Goal: Navigation & Orientation: Understand site structure

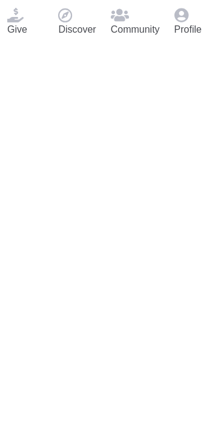
click at [188, 22] on icon at bounding box center [181, 15] width 14 height 15
click at [188, 19] on span at bounding box center [181, 14] width 14 height 10
click at [198, 44] on div "Profile" at bounding box center [192, 22] width 51 height 44
click at [129, 22] on icon at bounding box center [120, 15] width 18 height 15
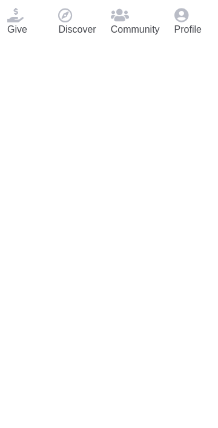
click at [91, 44] on div "Discover" at bounding box center [77, 22] width 52 height 44
click at [24, 22] on icon at bounding box center [15, 15] width 16 height 15
click at [72, 19] on span at bounding box center [65, 14] width 14 height 10
click at [121, 44] on div "Community" at bounding box center [135, 22] width 64 height 44
click at [125, 44] on div "Community" at bounding box center [135, 22] width 64 height 44
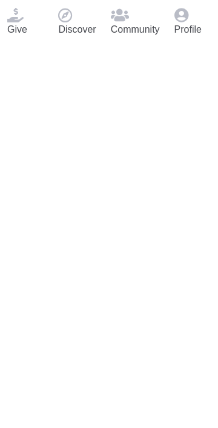
click at [188, 22] on icon at bounding box center [181, 15] width 14 height 15
click at [201, 44] on div "Profile" at bounding box center [192, 22] width 51 height 44
click at [188, 19] on span "Badge" at bounding box center [188, 14] width 0 height 10
click at [198, 44] on div "Profile" at bounding box center [192, 22] width 51 height 44
click at [188, 19] on span at bounding box center [181, 14] width 14 height 10
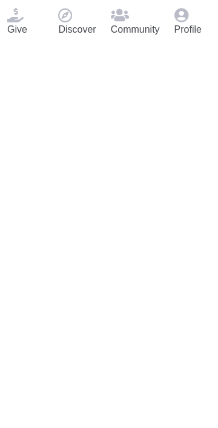
click at [188, 19] on span at bounding box center [181, 14] width 14 height 10
click at [129, 19] on span at bounding box center [120, 14] width 18 height 10
click at [129, 22] on icon at bounding box center [120, 15] width 18 height 15
click at [76, 37] on p "Discover" at bounding box center [77, 29] width 38 height 15
click at [38, 44] on div "Give" at bounding box center [25, 22] width 51 height 44
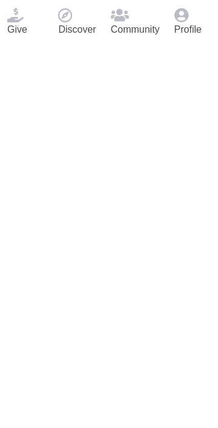
click at [188, 22] on icon at bounding box center [181, 15] width 14 height 15
click at [199, 44] on div "Profile" at bounding box center [192, 22] width 51 height 44
click at [203, 44] on div "Profile" at bounding box center [192, 22] width 51 height 44
click at [146, 44] on div "Community" at bounding box center [135, 22] width 64 height 44
click at [129, 22] on icon at bounding box center [120, 15] width 18 height 15
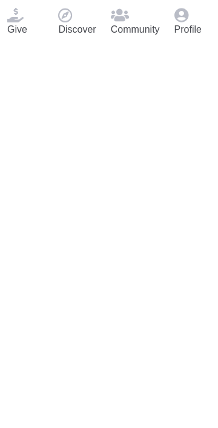
click at [129, 22] on icon at bounding box center [120, 15] width 18 height 15
click at [79, 37] on p "Discover" at bounding box center [77, 29] width 38 height 15
click at [24, 19] on span at bounding box center [15, 14] width 16 height 10
click at [188, 22] on icon at bounding box center [181, 15] width 14 height 15
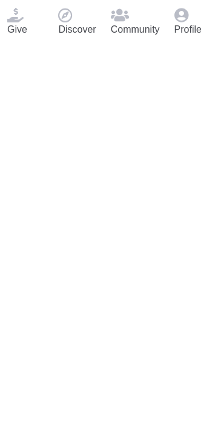
click at [188, 22] on icon at bounding box center [181, 15] width 14 height 15
click at [188, 19] on span at bounding box center [181, 14] width 14 height 10
